Goal: Task Accomplishment & Management: Complete application form

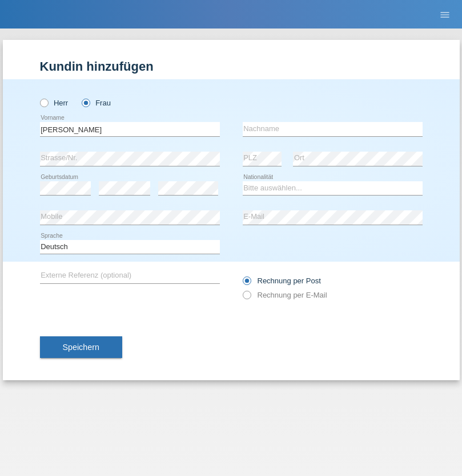
type input "[PERSON_NAME]"
click at [332, 129] on input "text" at bounding box center [332, 129] width 180 height 14
type input "Arandic"
select select "PL"
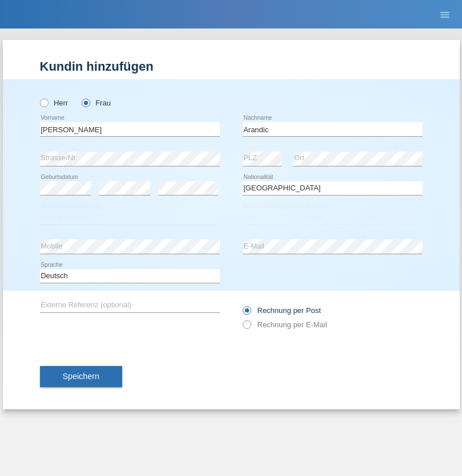
select select "C"
select select "30"
select select "06"
select select "2014"
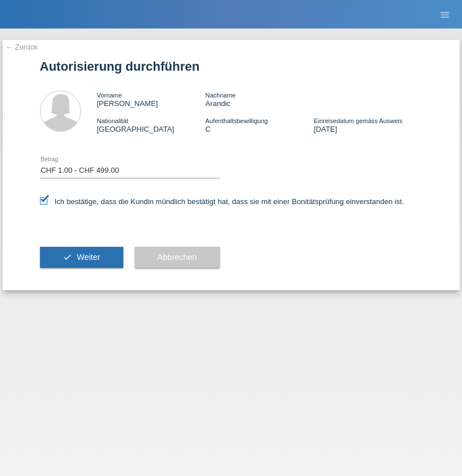
select select "1"
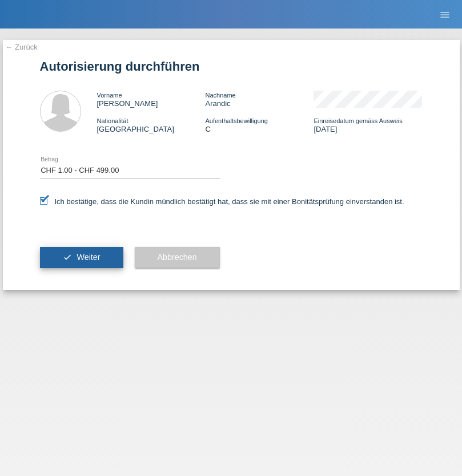
click at [81, 257] on span "Weiter" at bounding box center [87, 257] width 23 height 9
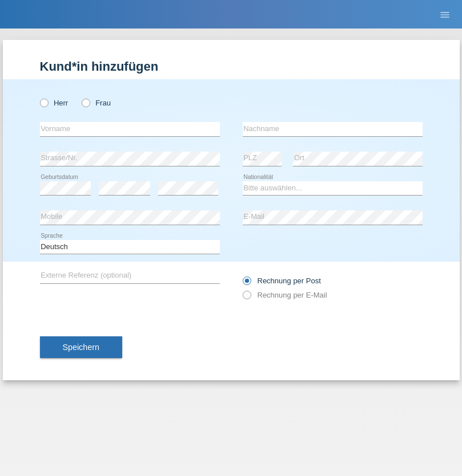
radio input "true"
click at [130, 129] on input "text" at bounding box center [130, 129] width 180 height 14
type input "Abdifatah"
click at [332, 129] on input "text" at bounding box center [332, 129] width 180 height 14
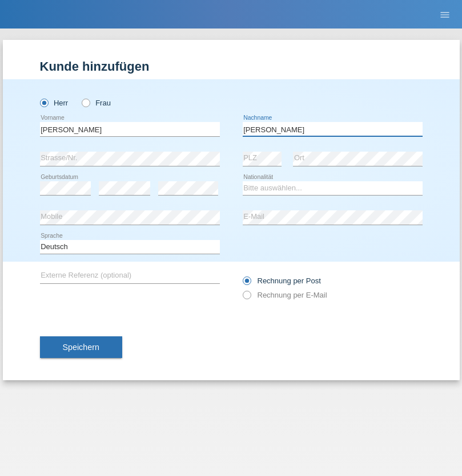
type input "Ismael"
select select "SO"
select select "C"
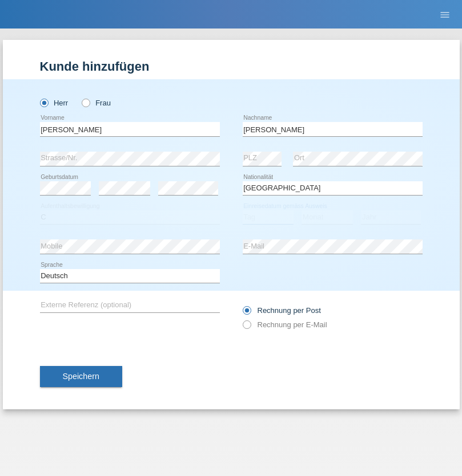
select select "03"
select select "2004"
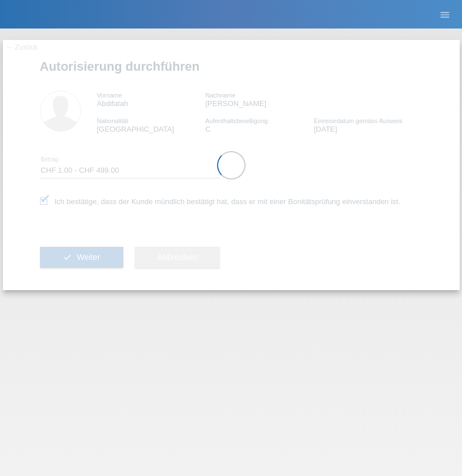
select select "1"
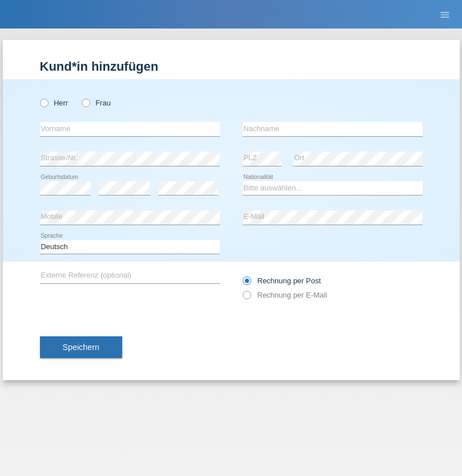
radio input "true"
click at [130, 129] on input "text" at bounding box center [130, 129] width 180 height 14
type input "Selina"
click at [332, 129] on input "text" at bounding box center [332, 129] width 180 height 14
type input "Kasper"
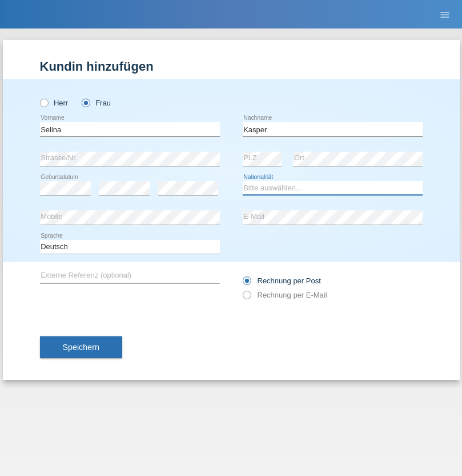
select select "CH"
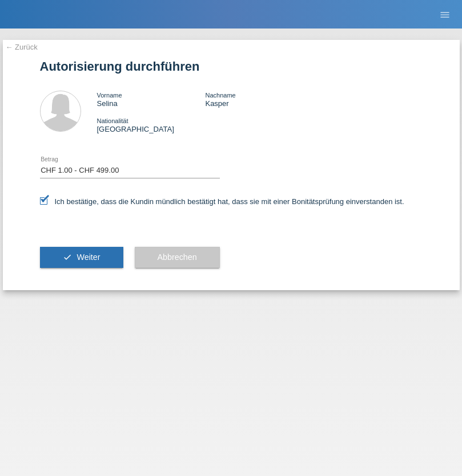
select select "1"
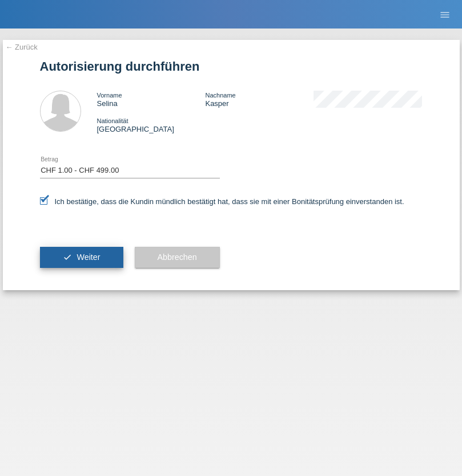
click at [81, 257] on span "Weiter" at bounding box center [87, 257] width 23 height 9
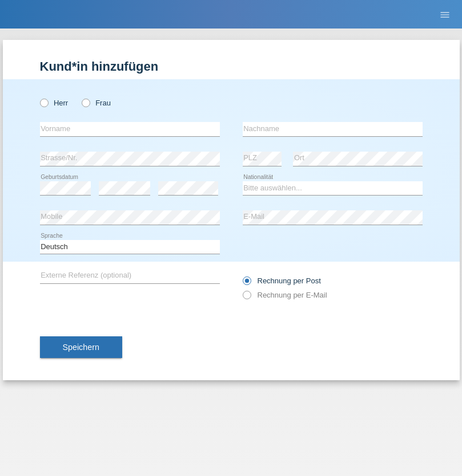
radio input "true"
click at [130, 129] on input "text" at bounding box center [130, 129] width 180 height 14
type input "[PERSON_NAME]"
click at [332, 129] on input "text" at bounding box center [332, 129] width 180 height 14
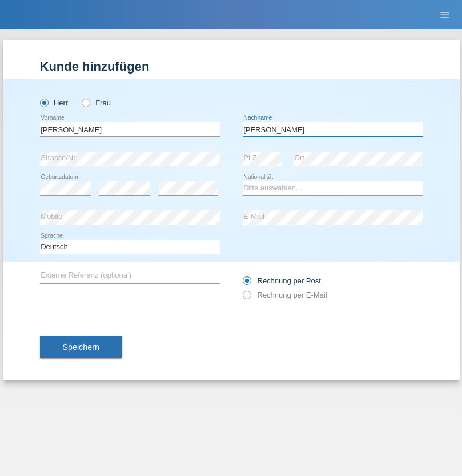
type input "[PERSON_NAME]"
select select "CH"
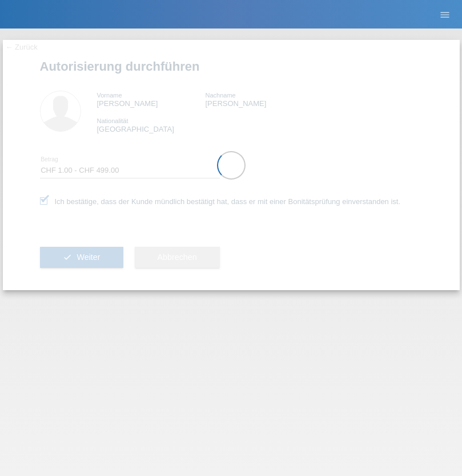
select select "1"
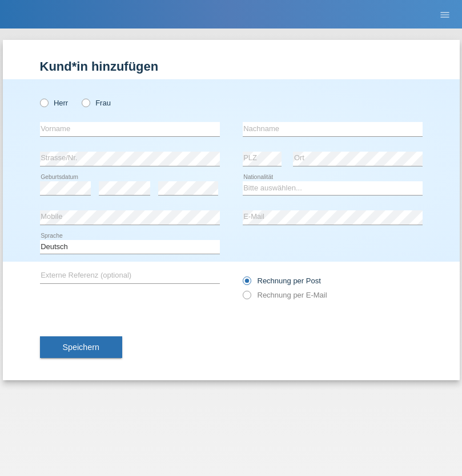
radio input "true"
click at [130, 129] on input "text" at bounding box center [130, 129] width 180 height 14
type input "[PERSON_NAME]"
click at [332, 129] on input "text" at bounding box center [332, 129] width 180 height 14
type input "Corbett"
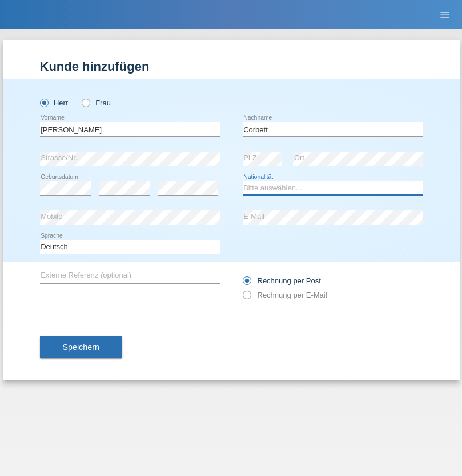
select select "[PERSON_NAME]"
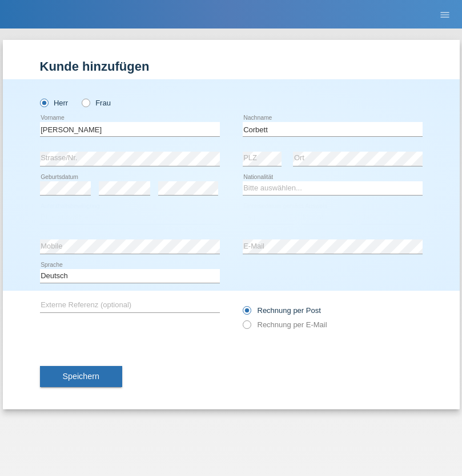
select select "C"
select select "20"
select select "01"
select select "2000"
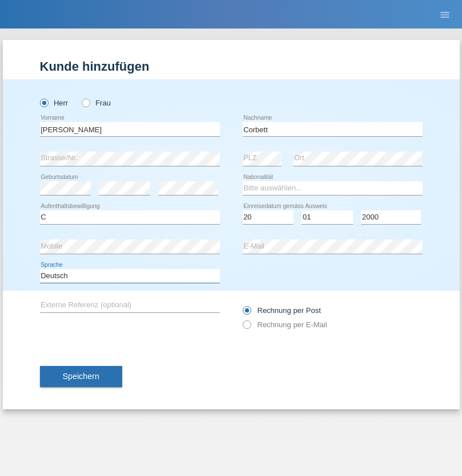
select select "en"
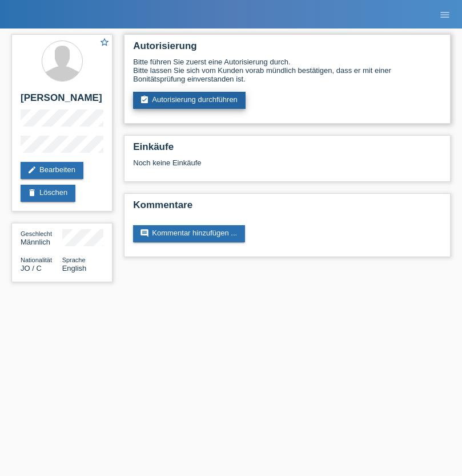
click at [189, 100] on link "assignment_turned_in Autorisierung durchführen" at bounding box center [189, 100] width 112 height 17
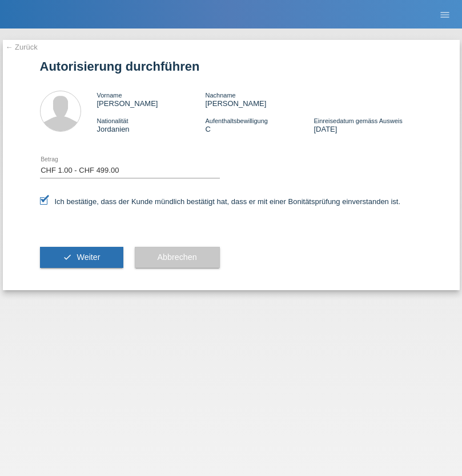
select select "1"
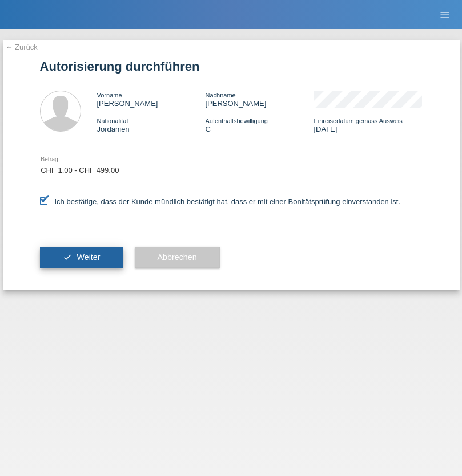
click at [81, 257] on span "Weiter" at bounding box center [87, 257] width 23 height 9
